Goal: Browse casually

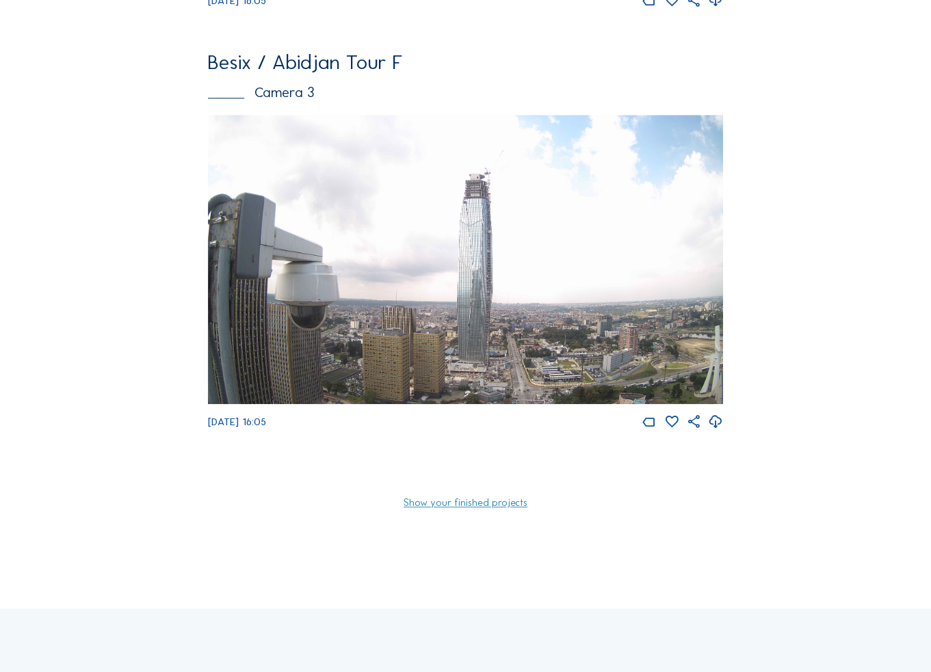
scroll to position [912, 0]
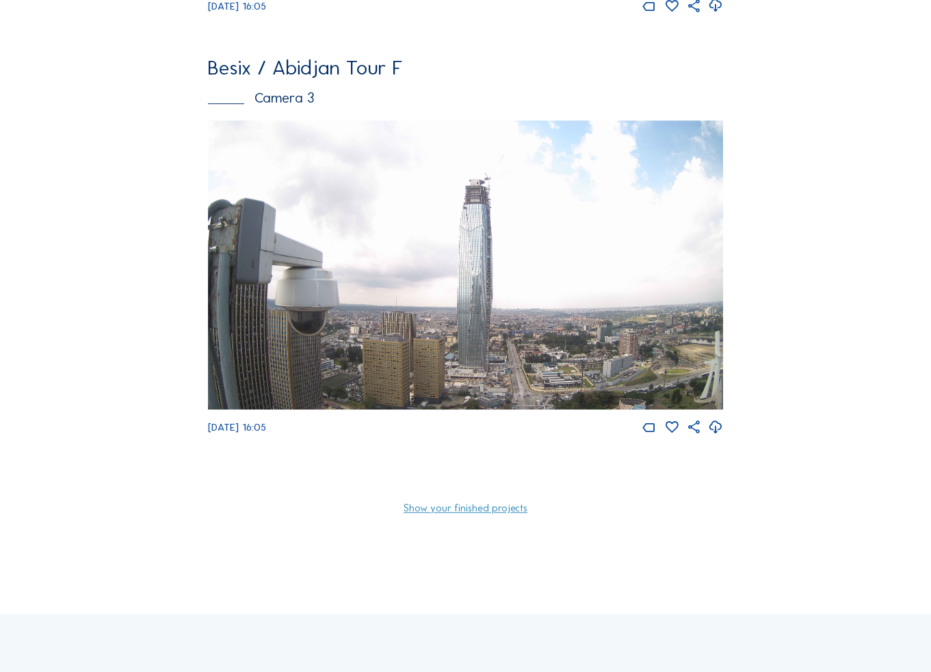
click at [667, 311] on img at bounding box center [465, 264] width 515 height 289
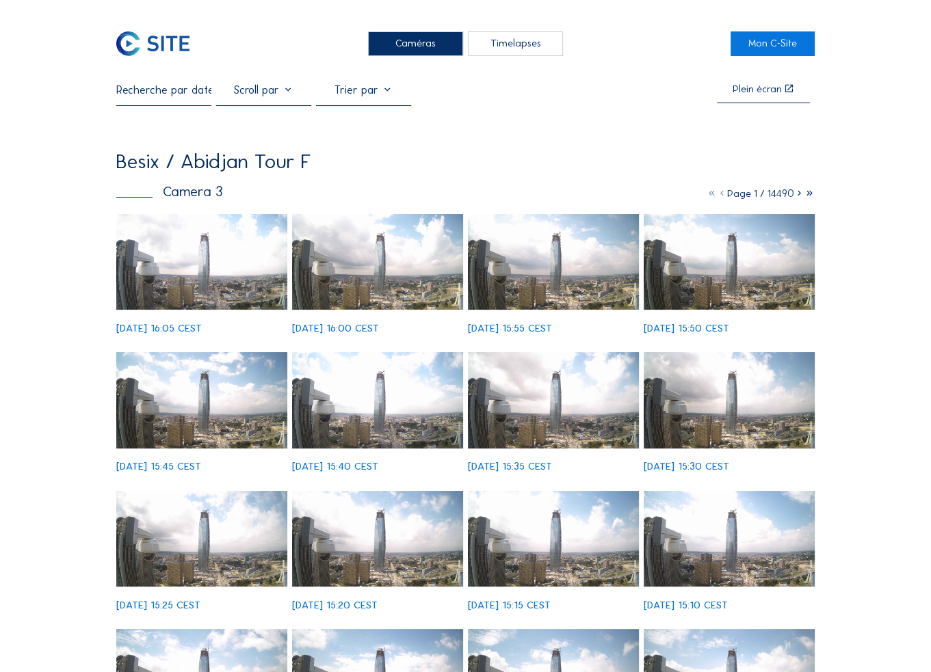
click at [220, 237] on img at bounding box center [201, 262] width 171 height 96
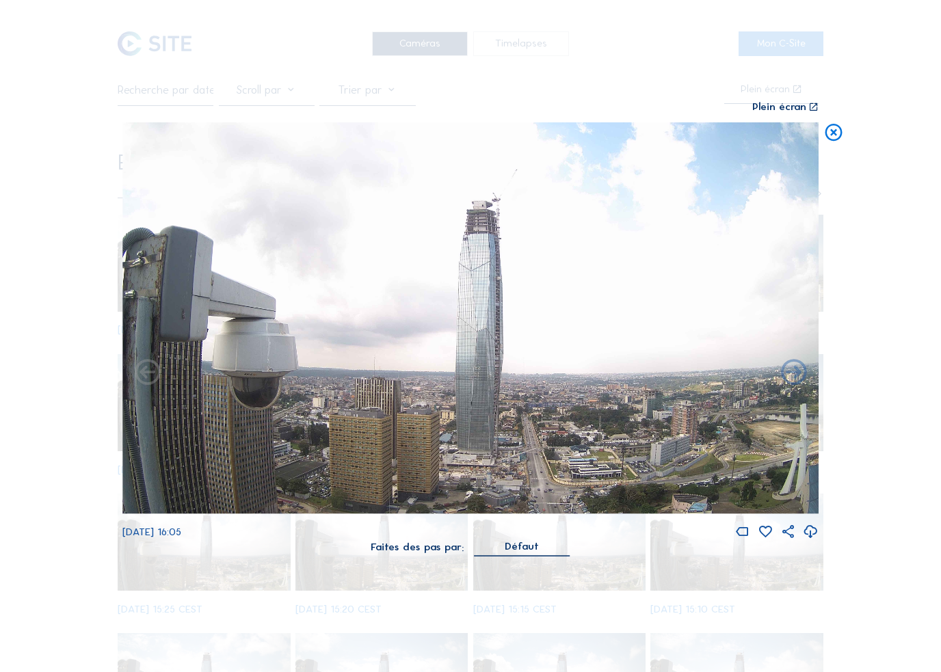
click at [815, 106] on icon at bounding box center [814, 106] width 10 height 11
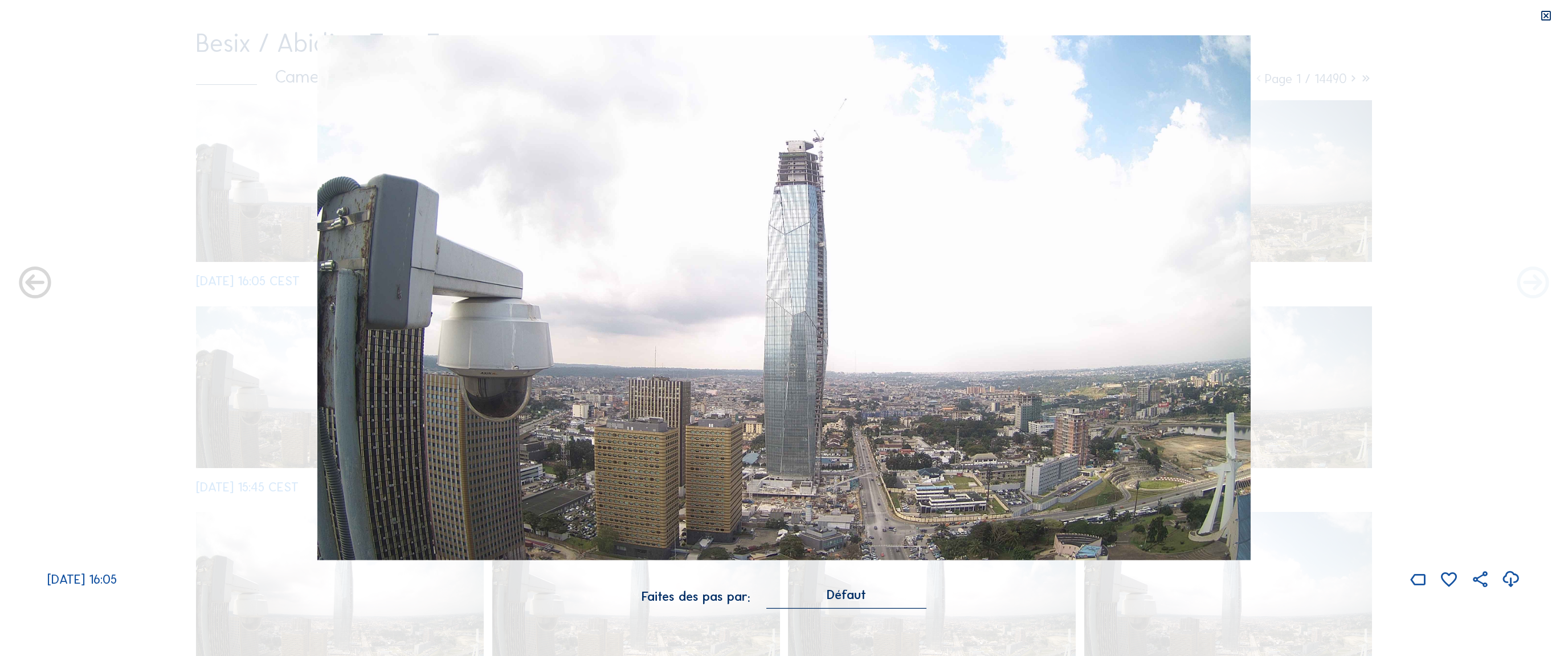
click at [774, 286] on icon at bounding box center [1533, 284] width 38 height 38
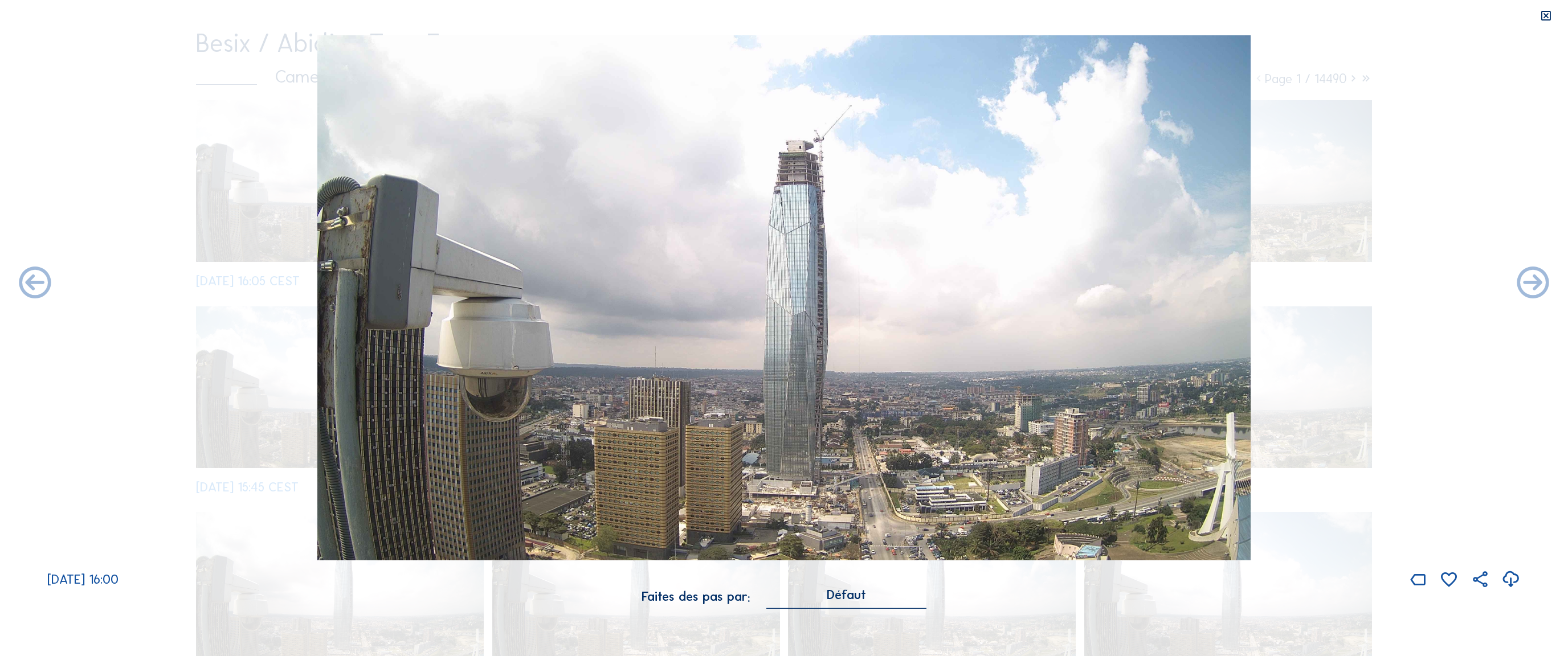
click at [774, 286] on icon at bounding box center [1533, 284] width 38 height 38
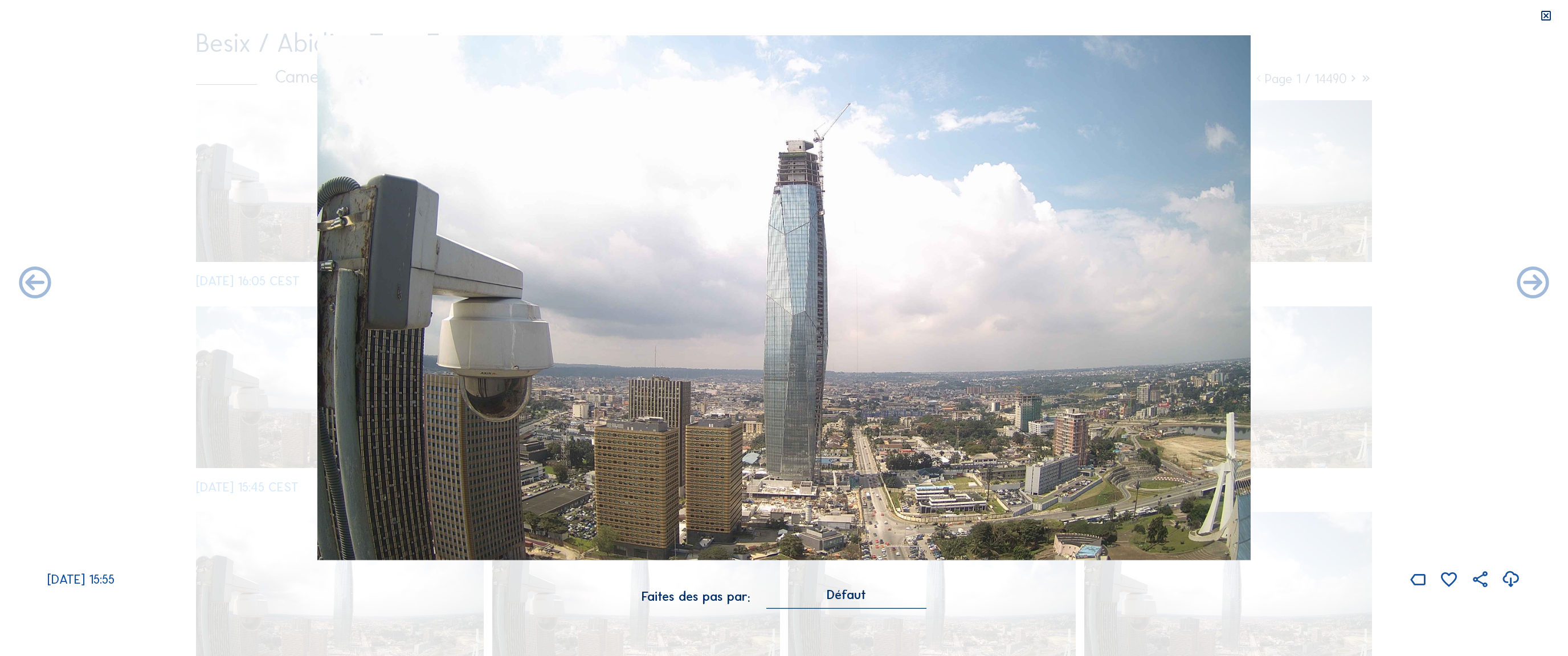
click at [774, 286] on icon at bounding box center [1533, 284] width 38 height 38
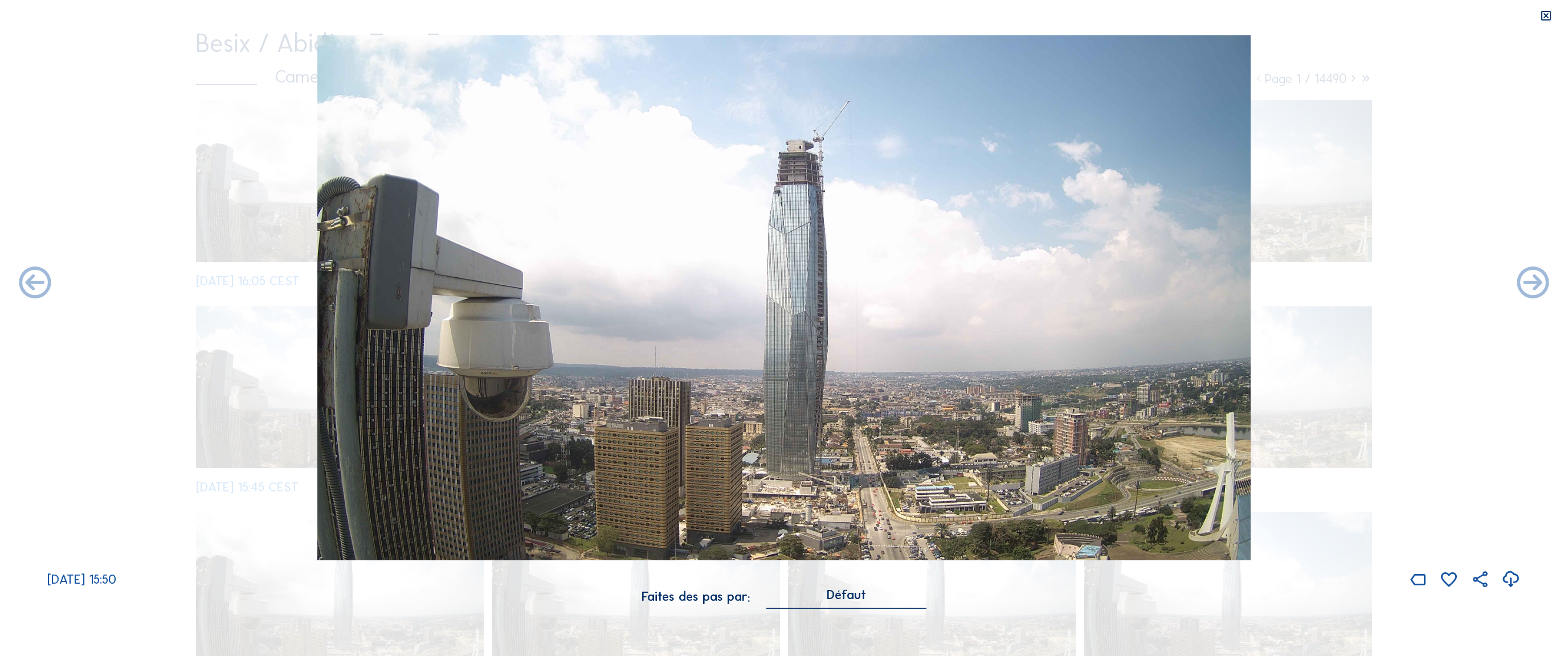
click at [774, 286] on icon at bounding box center [1533, 284] width 38 height 38
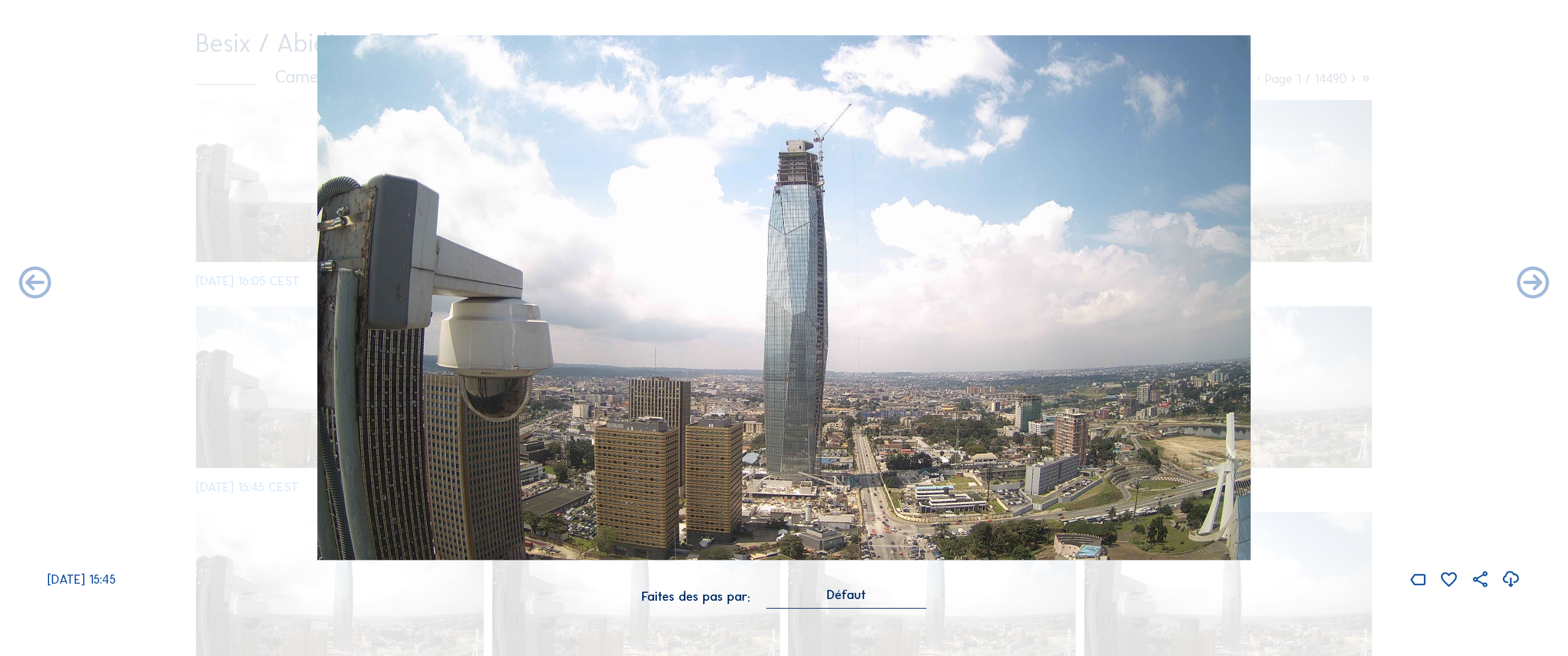
click at [774, 286] on icon at bounding box center [1533, 284] width 38 height 38
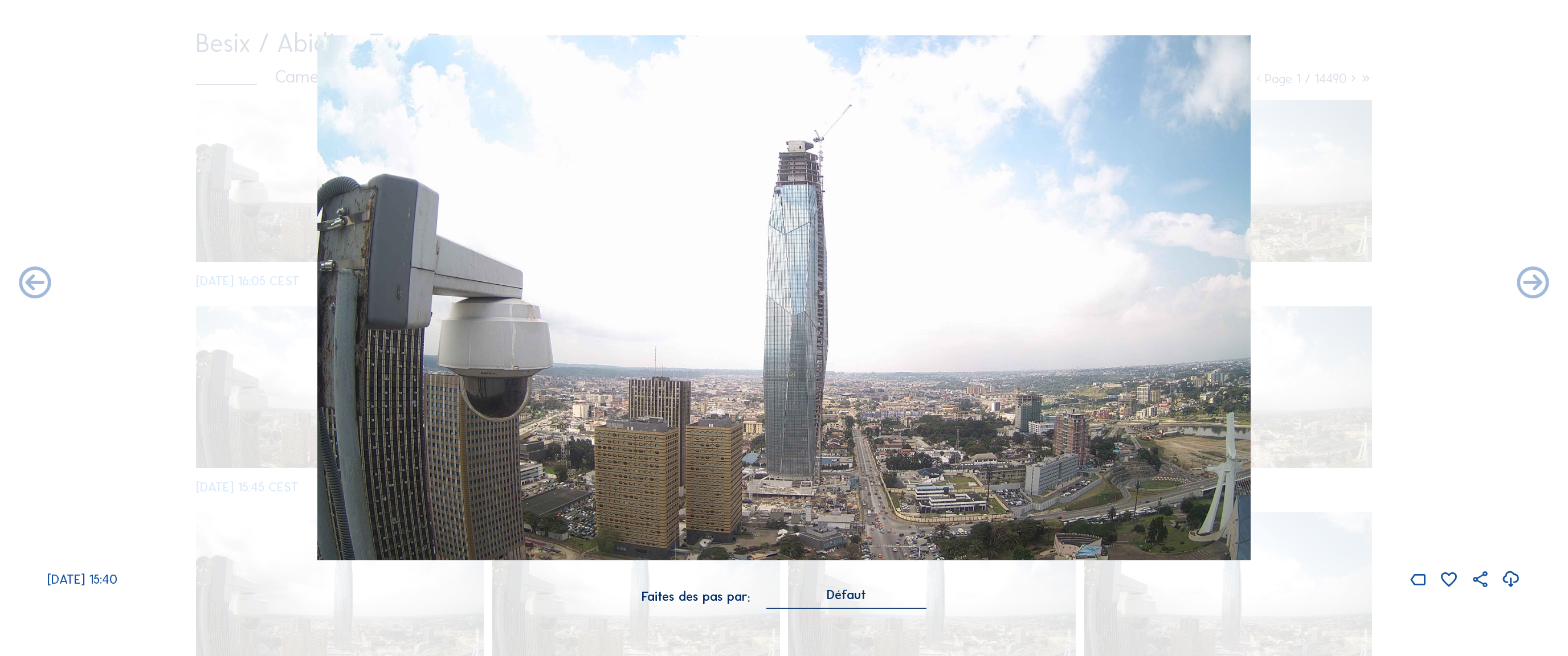
click at [774, 286] on icon at bounding box center [1533, 284] width 38 height 38
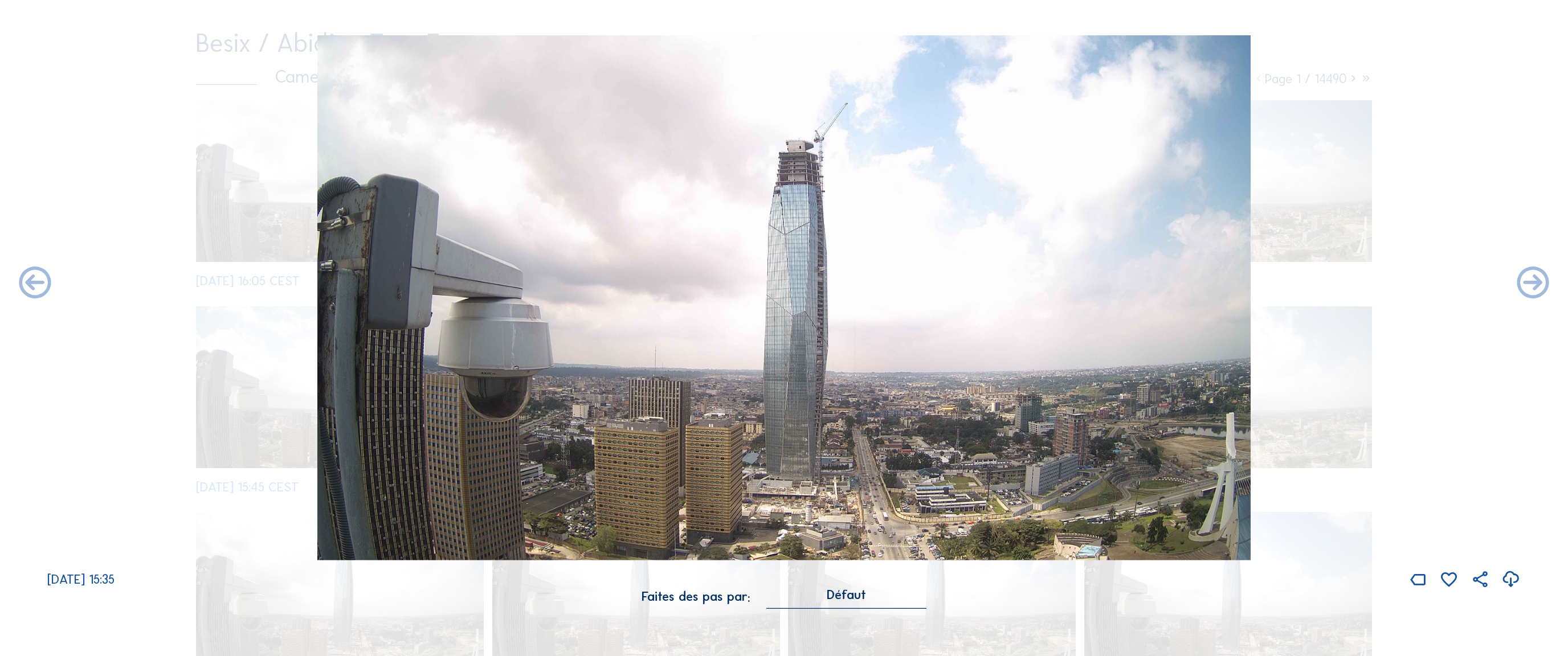
click at [774, 286] on icon at bounding box center [1533, 284] width 38 height 38
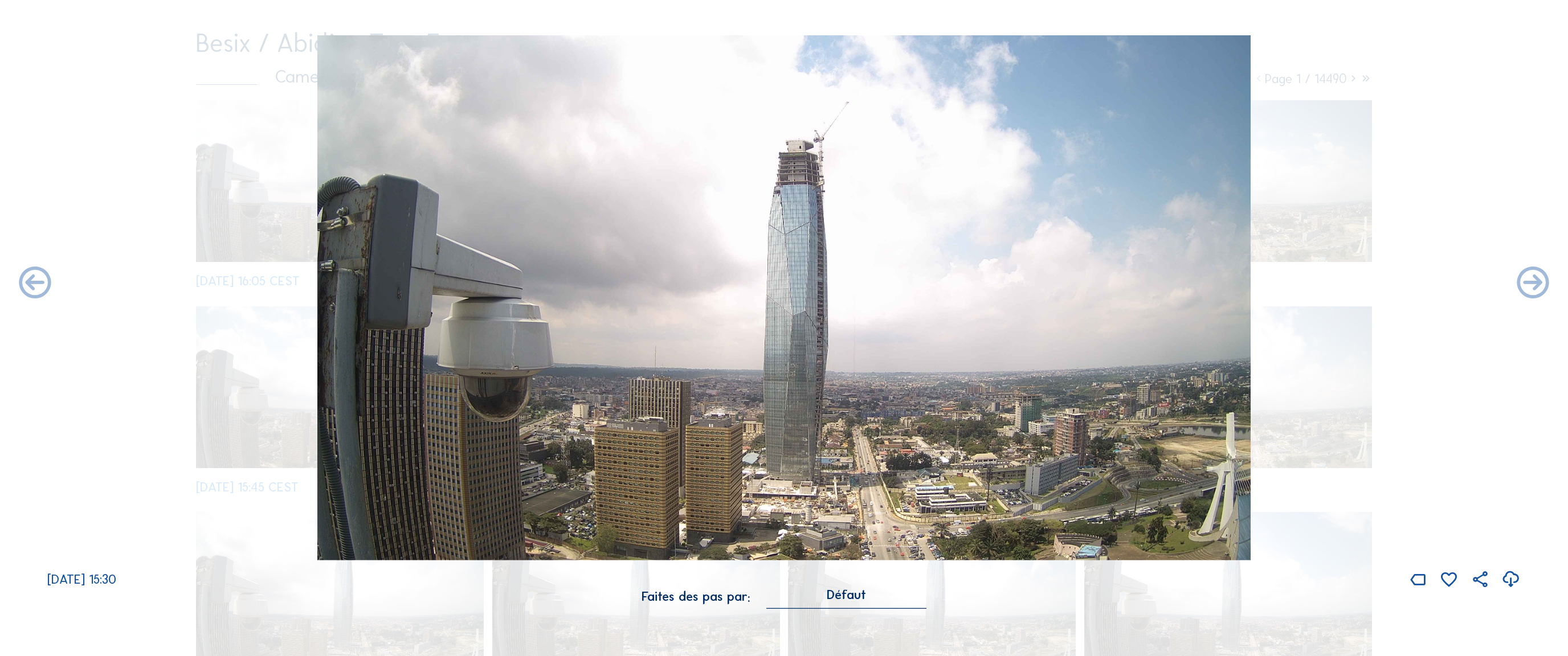
click at [774, 286] on icon at bounding box center [1533, 284] width 38 height 38
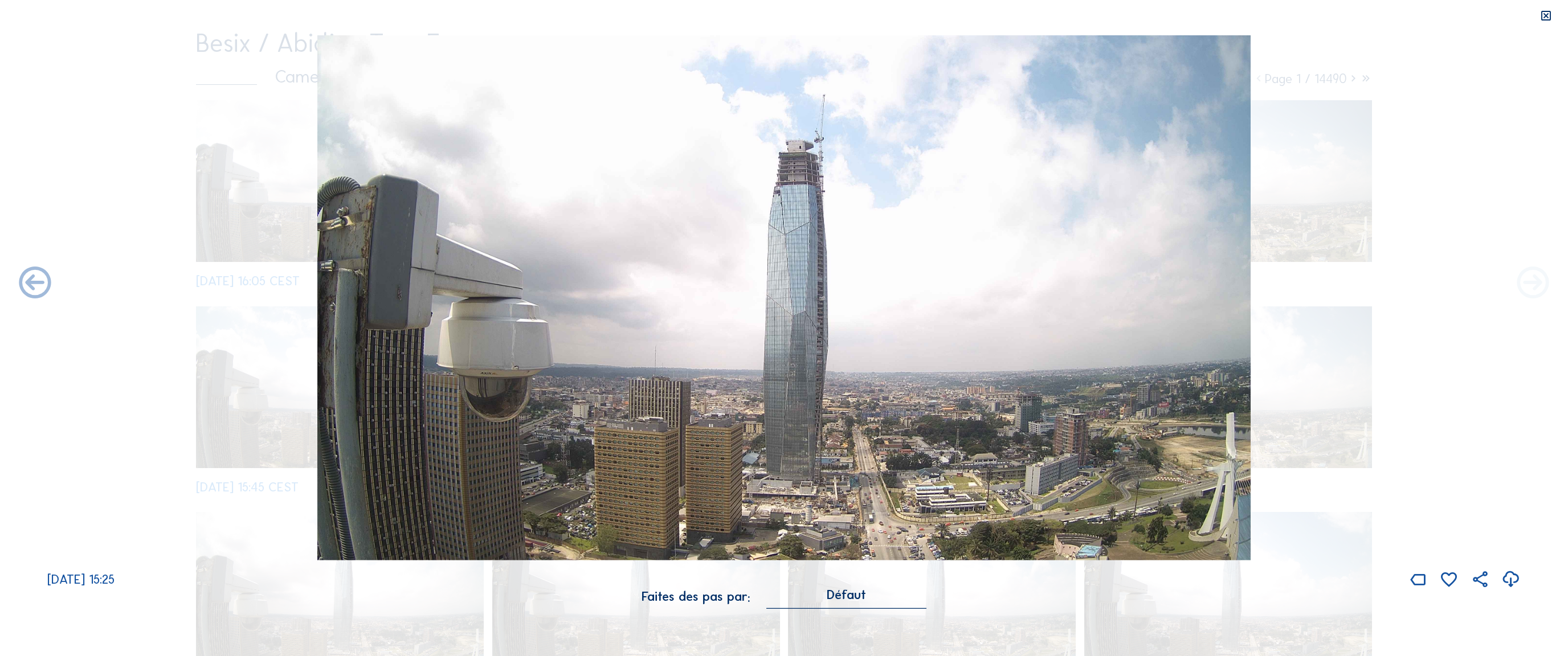
click at [774, 301] on icon at bounding box center [1533, 284] width 38 height 38
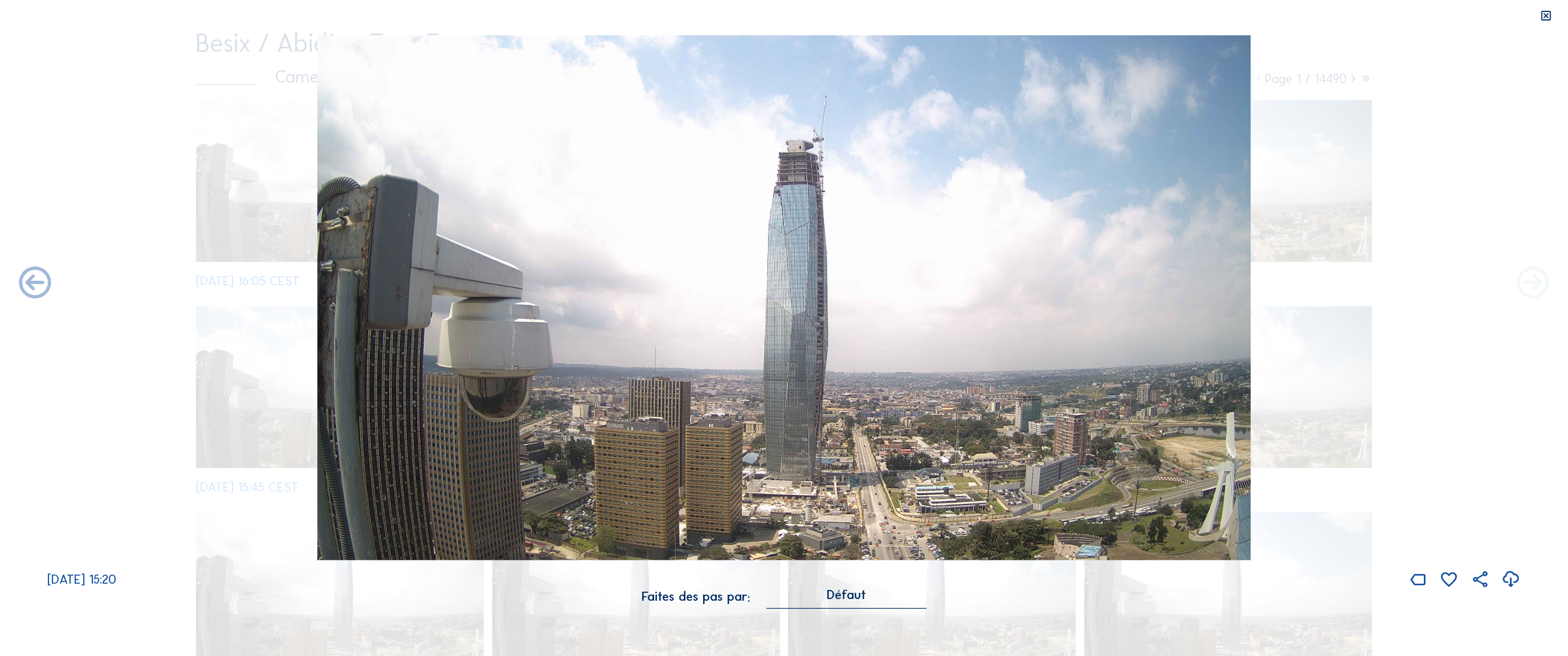
click at [774, 293] on icon at bounding box center [1533, 284] width 38 height 38
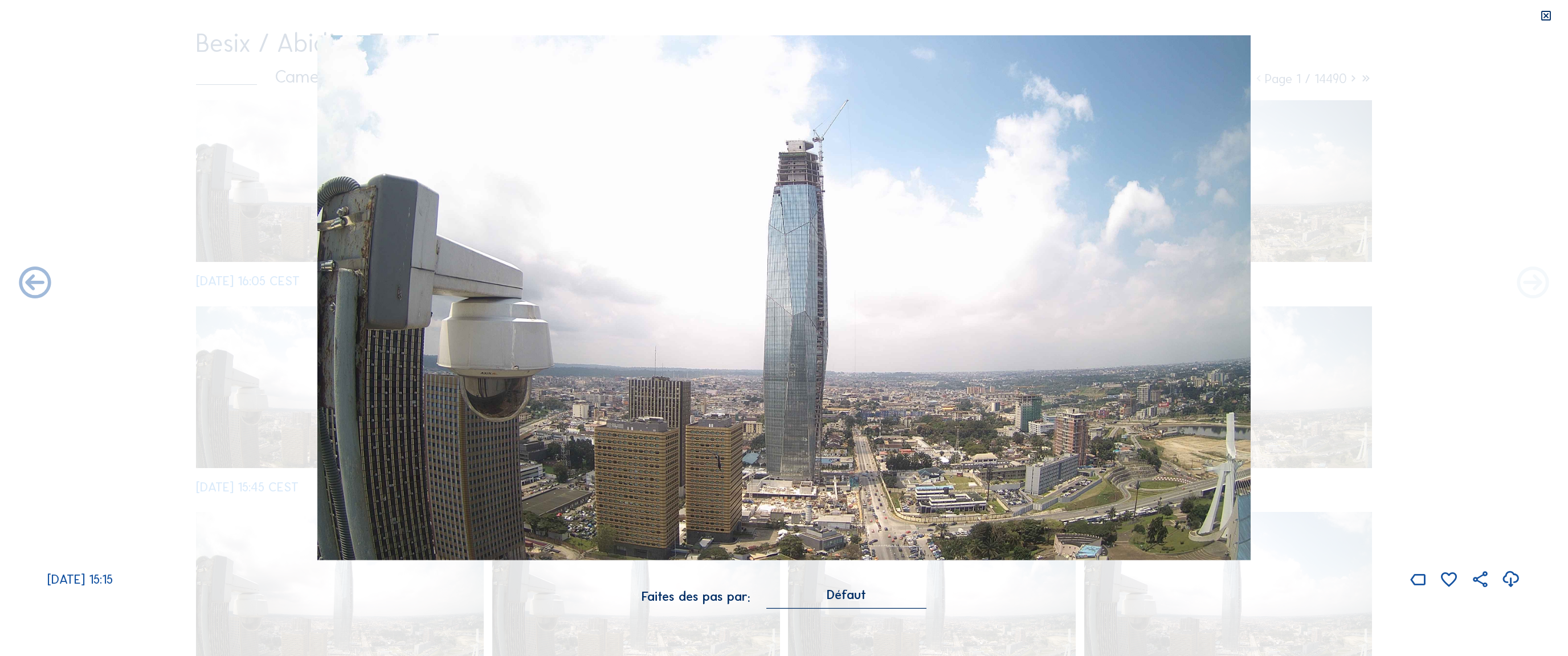
click at [774, 284] on icon at bounding box center [1533, 284] width 38 height 38
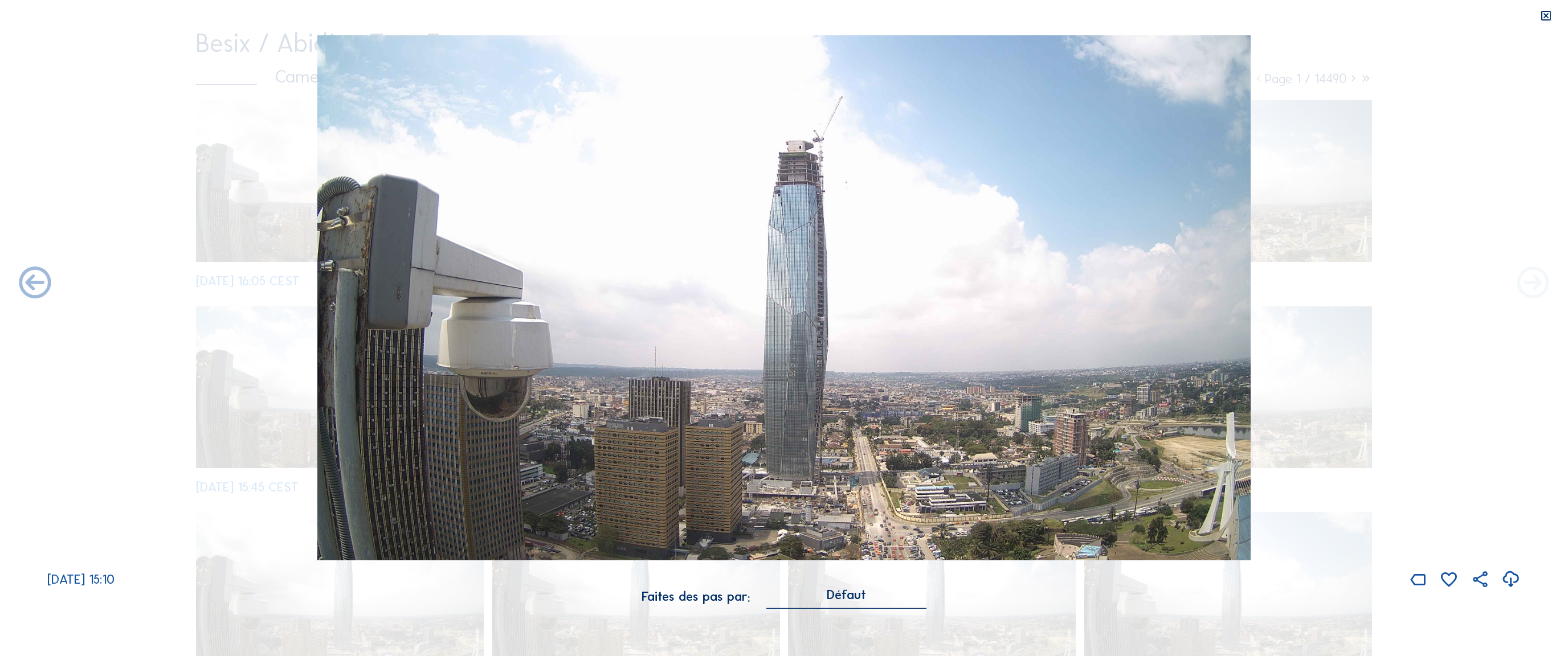
click at [774, 288] on icon at bounding box center [1533, 284] width 38 height 38
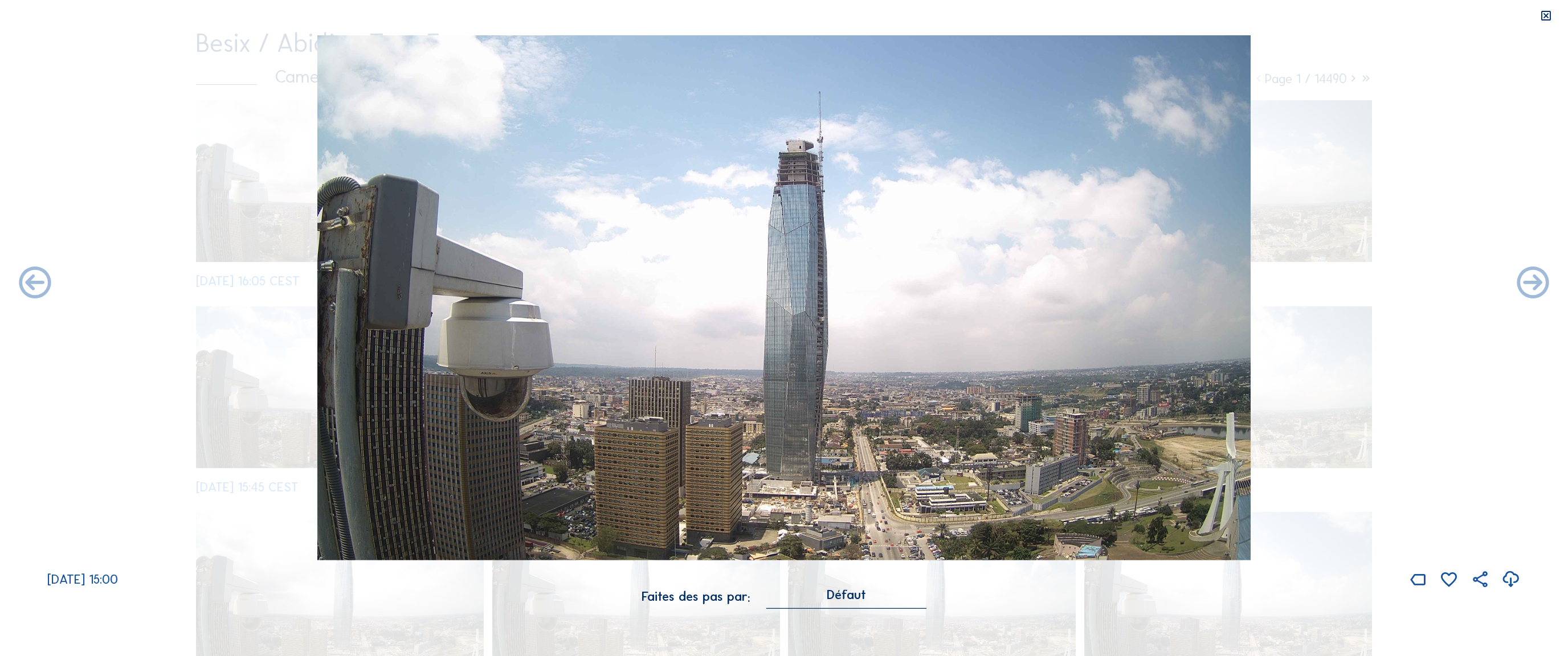
click at [774, 288] on icon at bounding box center [1533, 284] width 38 height 38
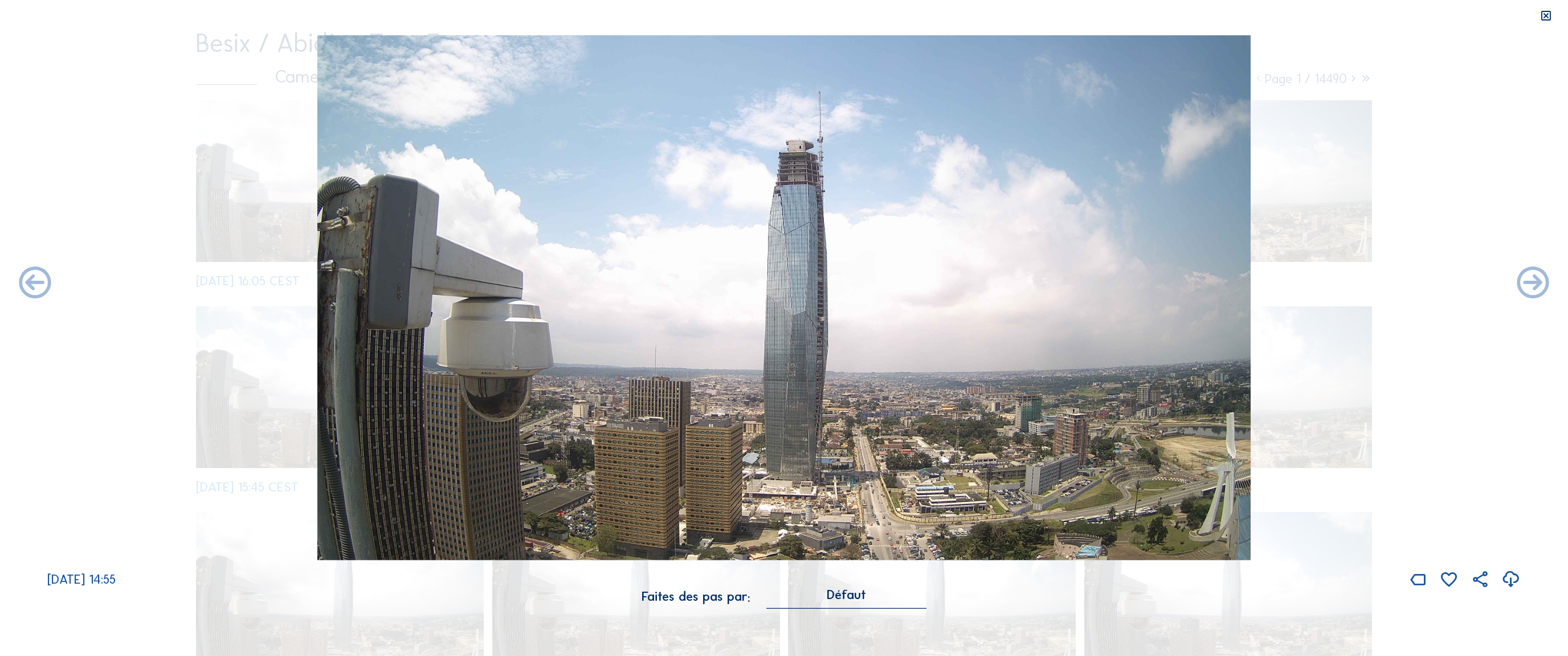
click at [774, 288] on icon at bounding box center [1533, 284] width 38 height 38
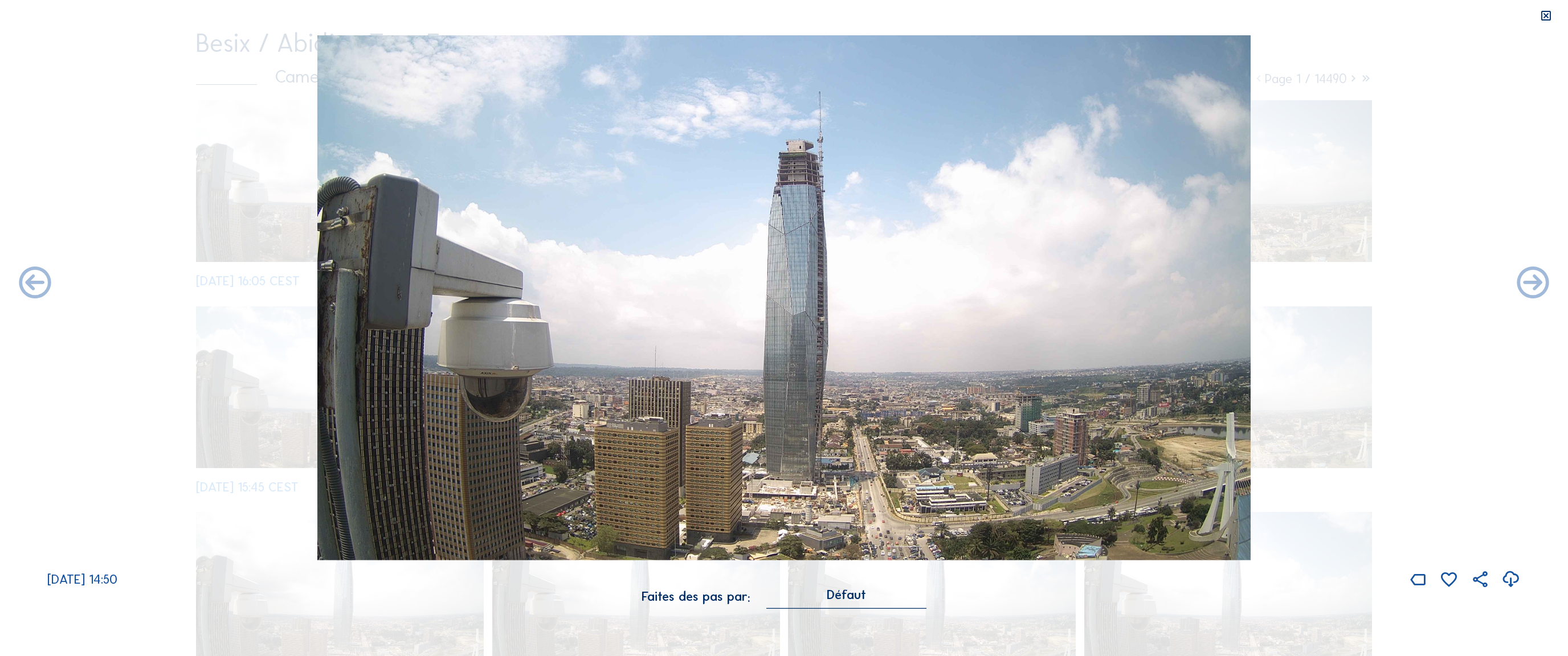
click at [774, 288] on icon at bounding box center [1533, 284] width 38 height 38
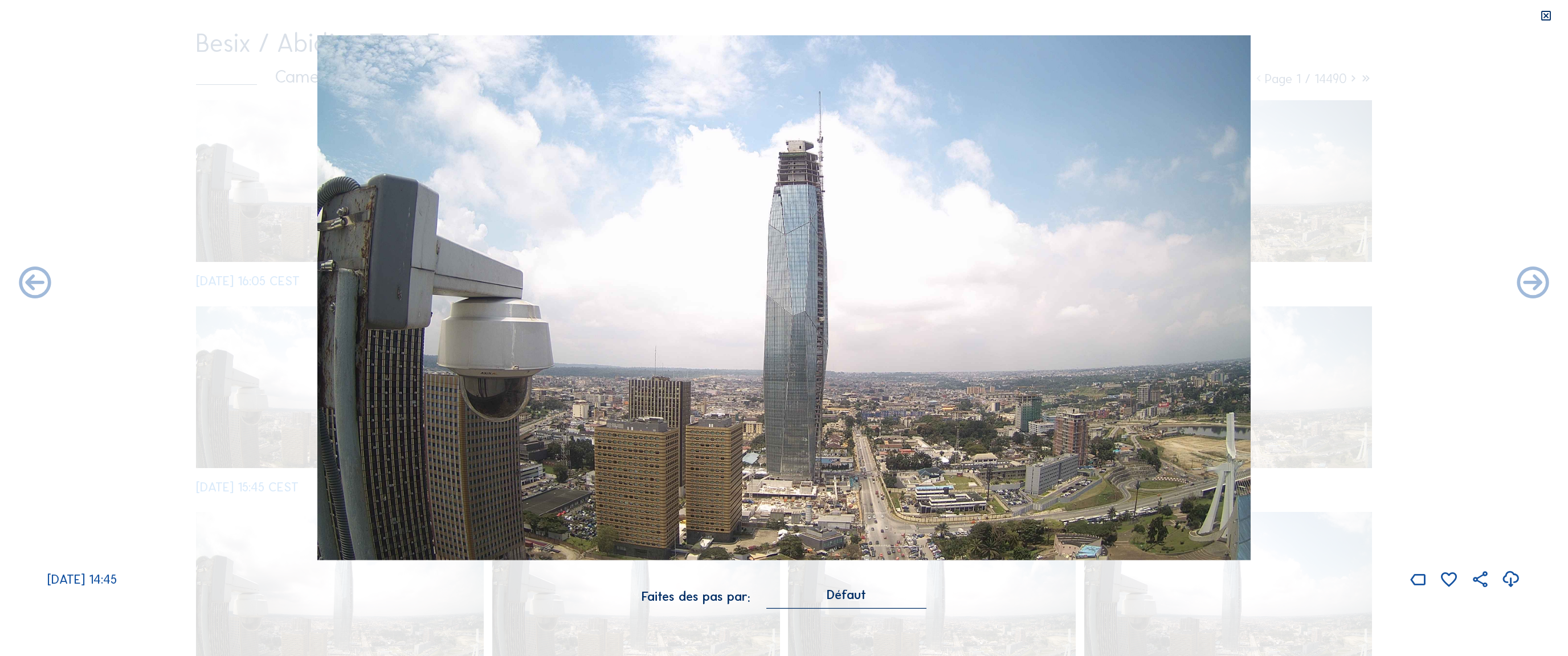
click at [774, 288] on icon at bounding box center [1533, 284] width 38 height 38
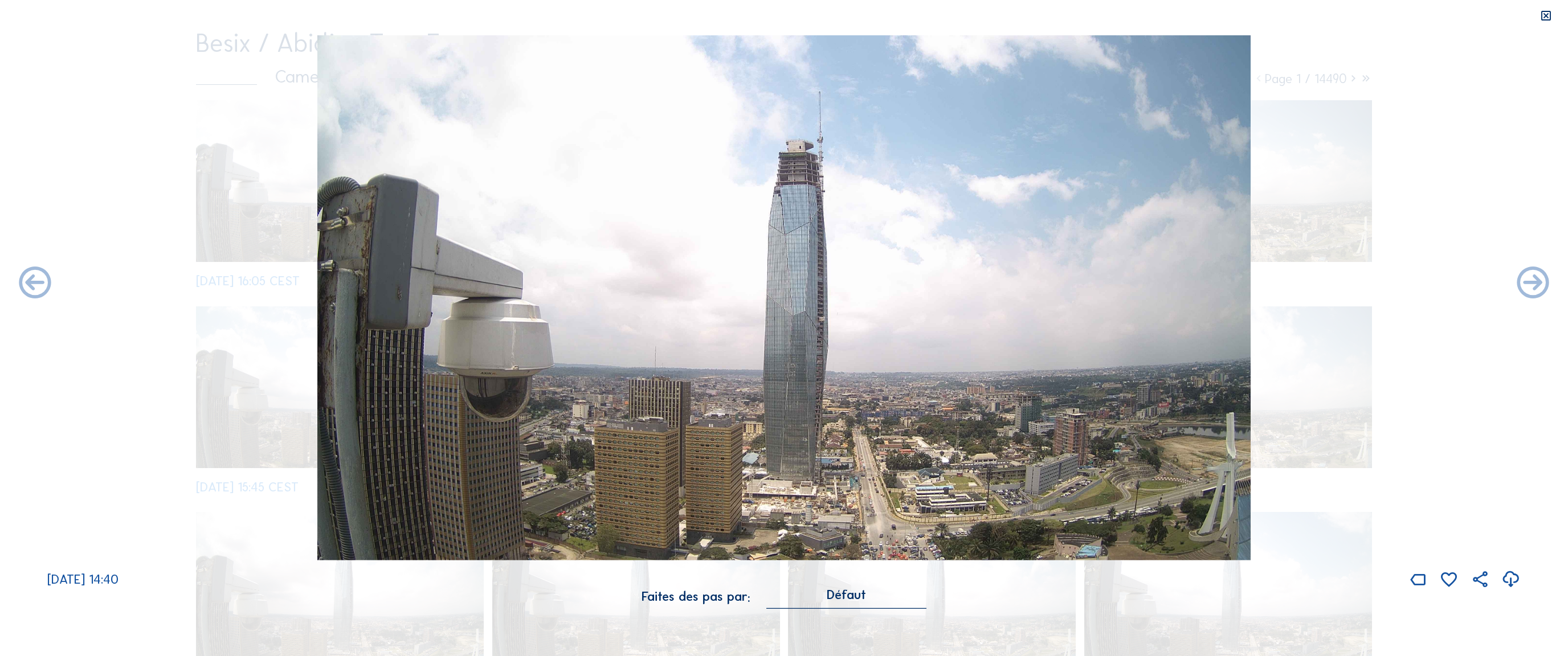
click at [774, 288] on icon at bounding box center [1533, 284] width 38 height 38
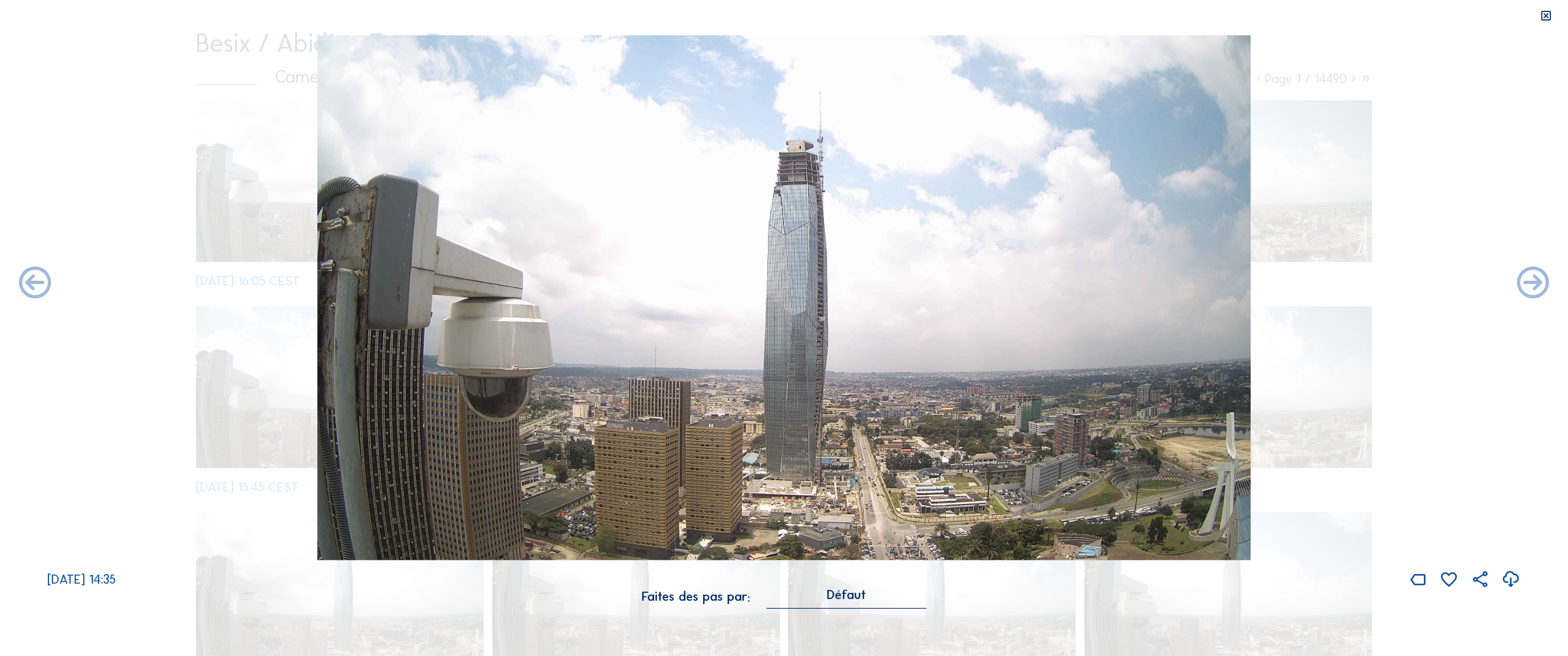
click at [774, 236] on img at bounding box center [784, 297] width 933 height 525
click at [774, 203] on img at bounding box center [784, 297] width 933 height 525
click at [774, 17] on icon at bounding box center [1545, 17] width 12 height 13
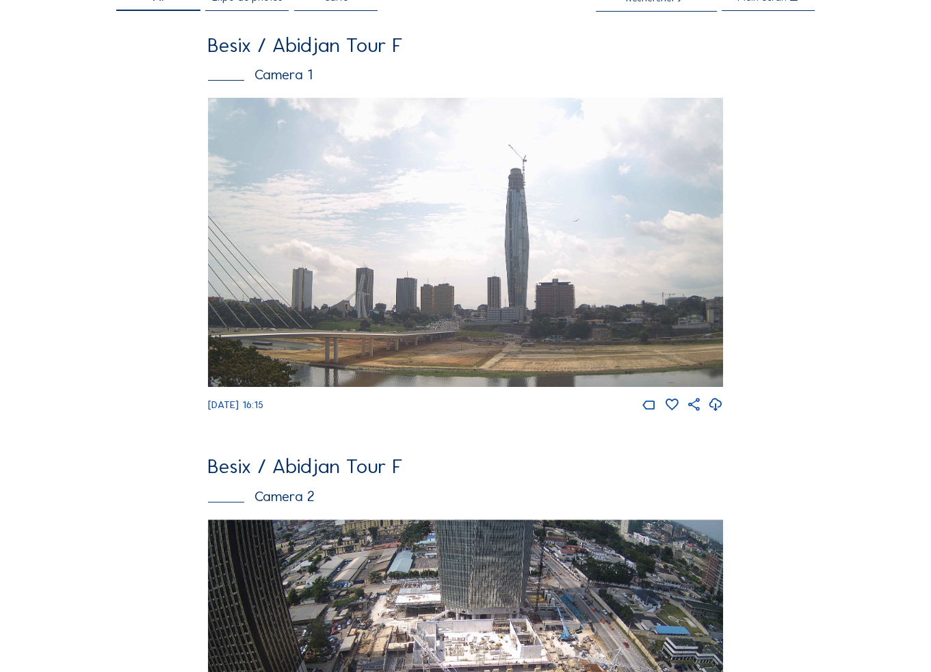
scroll to position [319, 0]
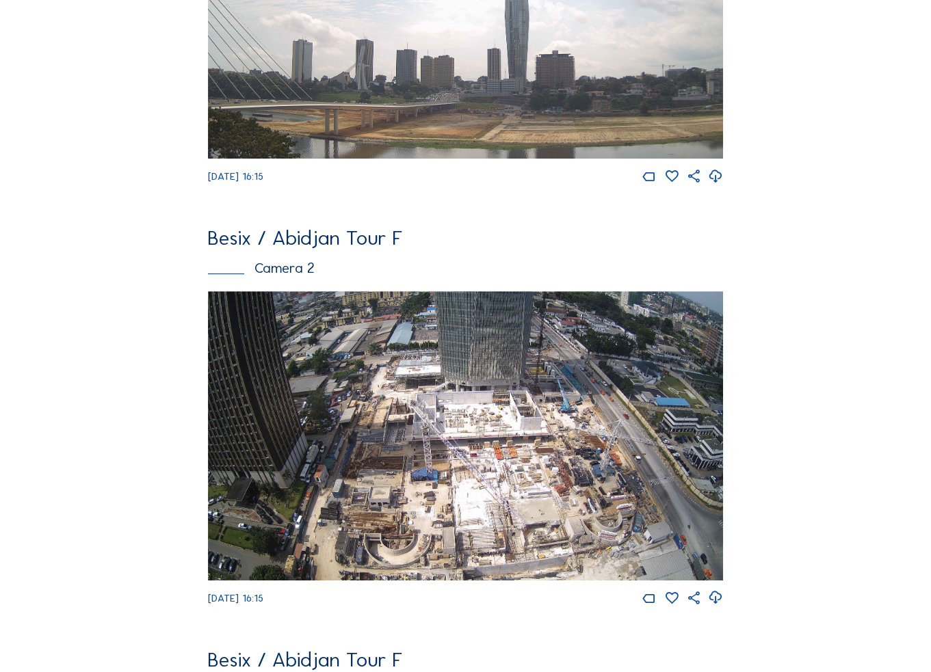
click at [529, 415] on img at bounding box center [465, 435] width 515 height 289
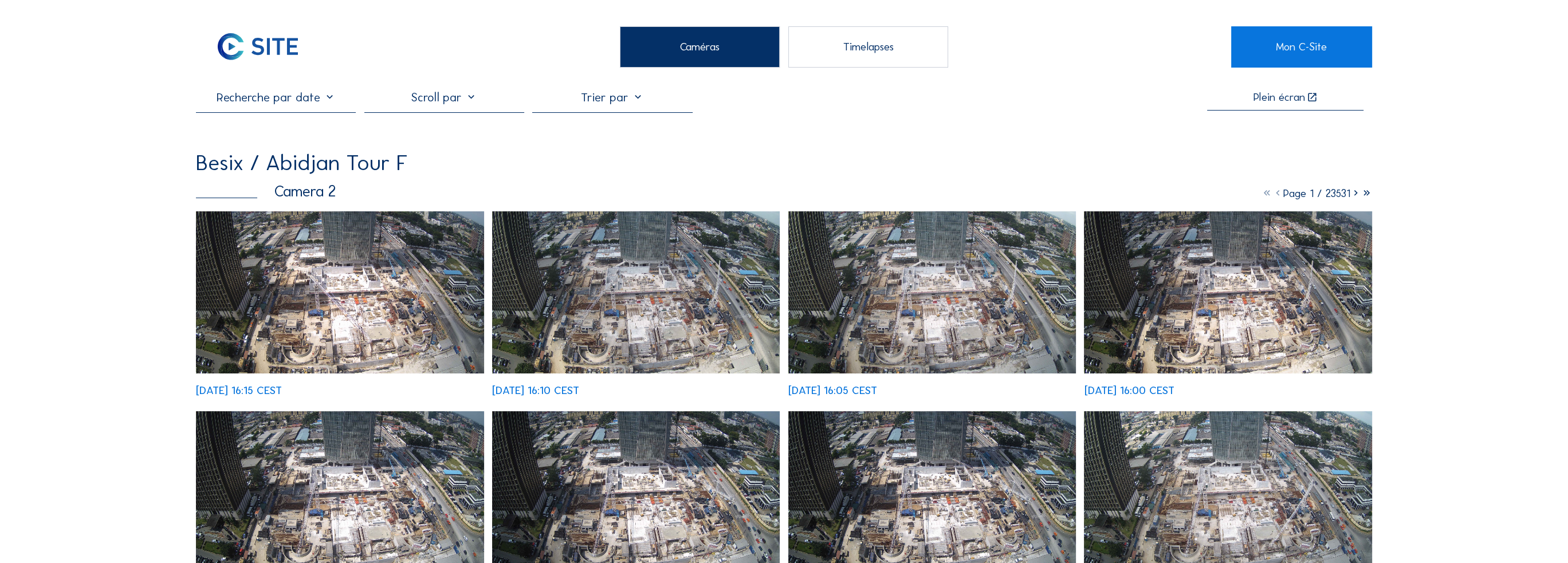
click at [304, 282] on img at bounding box center [340, 292] width 288 height 163
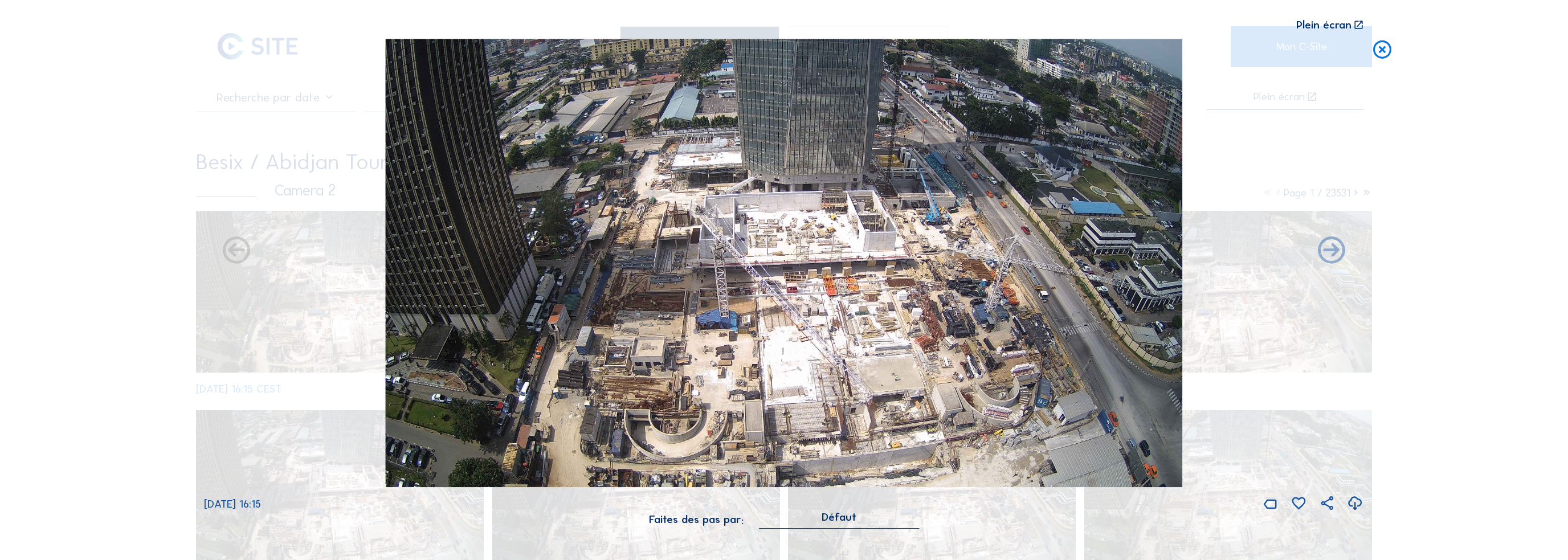
click at [774, 26] on icon at bounding box center [1358, 25] width 11 height 12
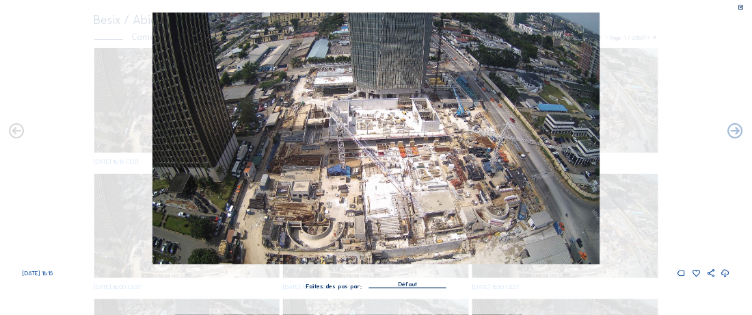
click at [739, 7] on div at bounding box center [741, 8] width 21 height 16
click at [743, 7] on icon at bounding box center [742, 8] width 6 height 6
